Goal: Find specific page/section: Find specific page/section

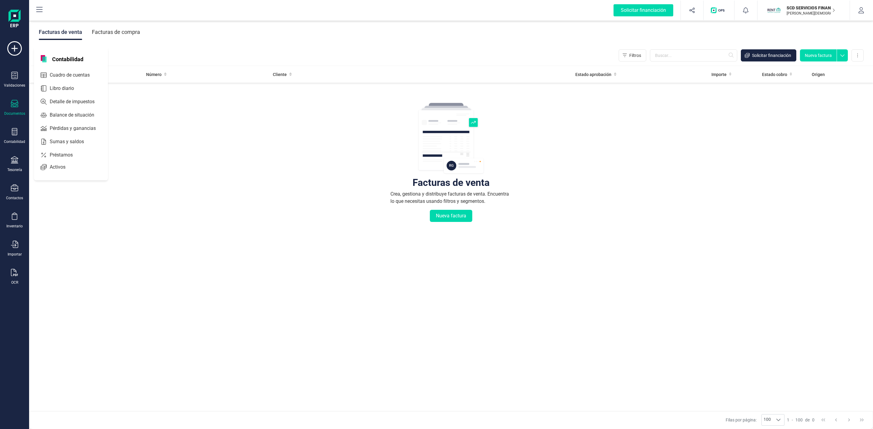
click at [58, 156] on span "Préstamos" at bounding box center [65, 154] width 36 height 7
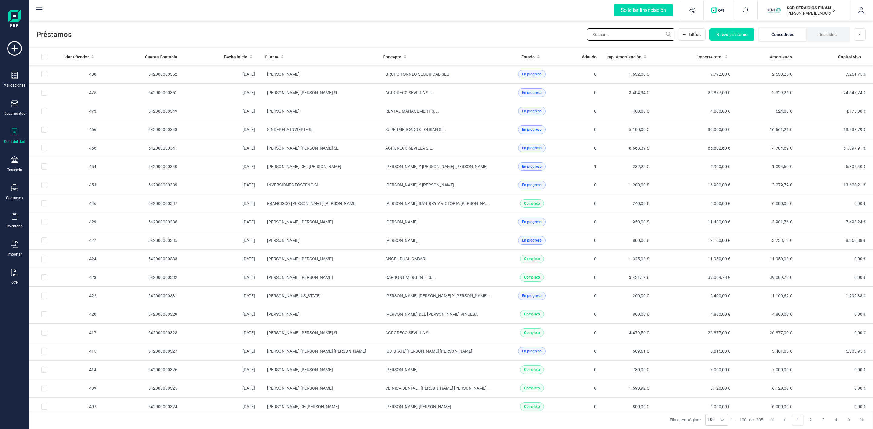
click at [624, 35] on input "text" at bounding box center [630, 34] width 87 height 12
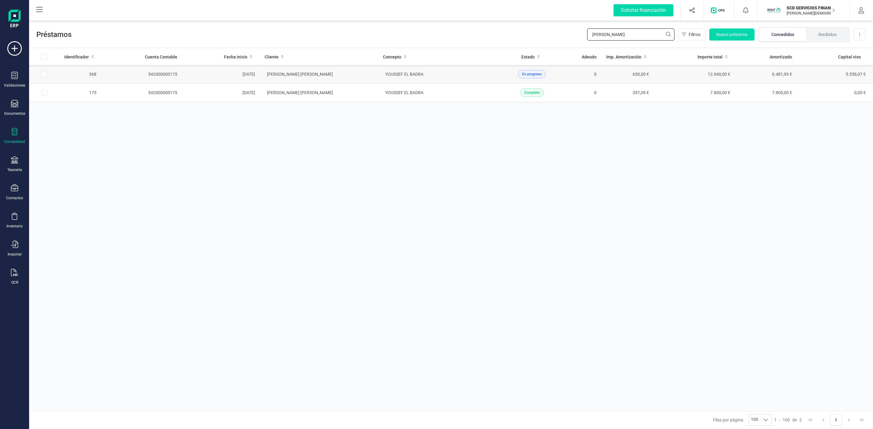
type input "[PERSON_NAME]"
click at [355, 74] on td "[PERSON_NAME] [PERSON_NAME]" at bounding box center [319, 74] width 118 height 18
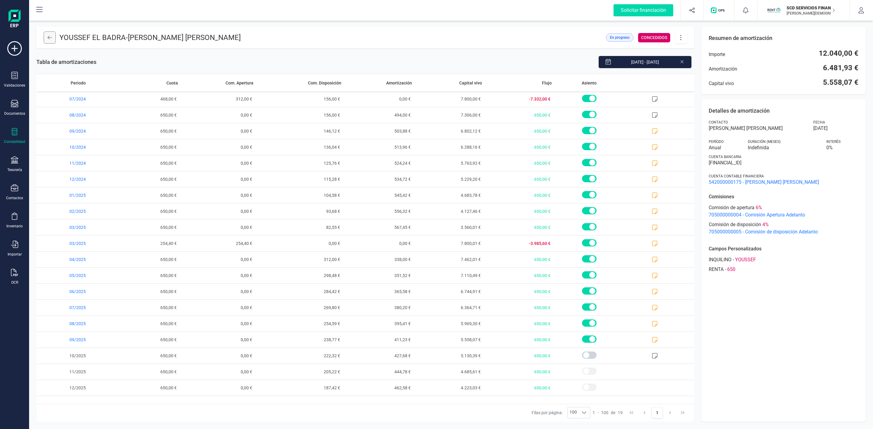
click at [54, 36] on button at bounding box center [50, 38] width 12 height 12
